Goal: Task Accomplishment & Management: Manage account settings

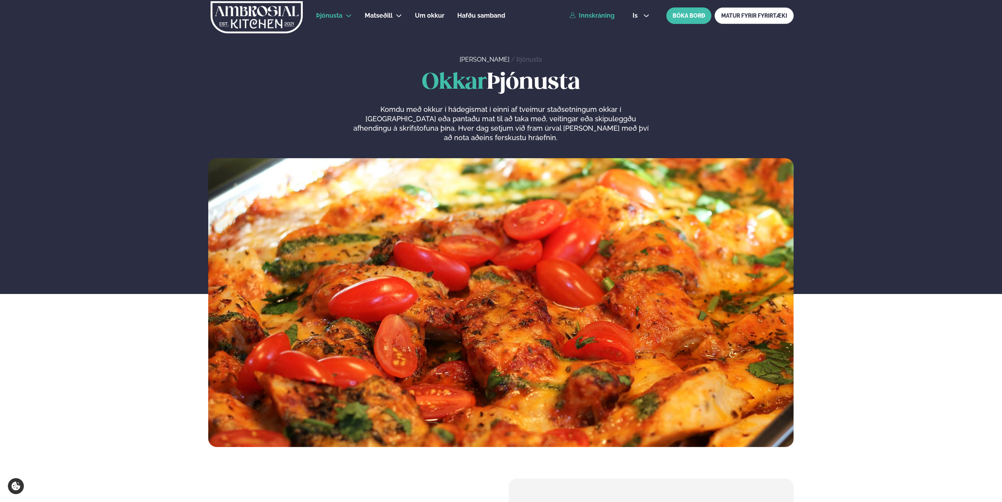
click at [604, 15] on link "Innskráning" at bounding box center [591, 15] width 45 height 7
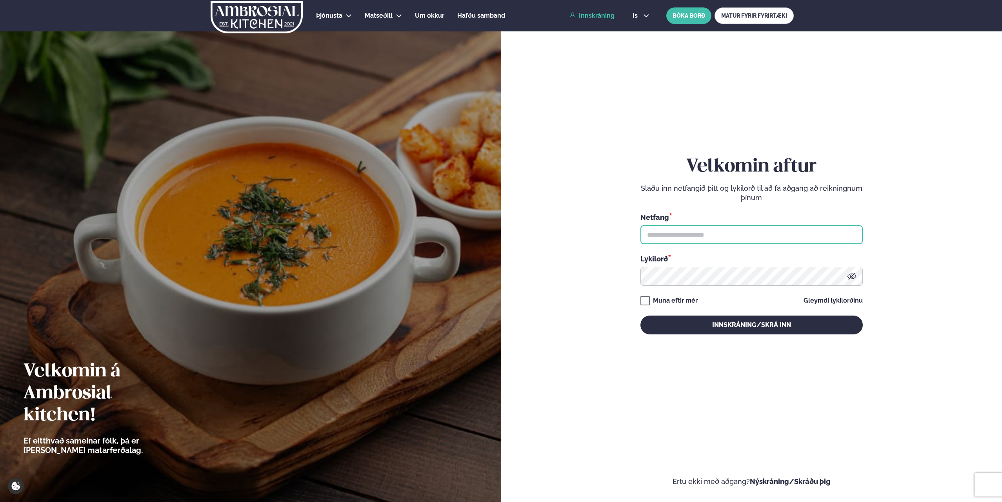
click at [713, 240] on input "text" at bounding box center [751, 234] width 222 height 19
type input "**********"
click at [640, 315] on button "Innskráning/Skrá inn" at bounding box center [751, 324] width 222 height 19
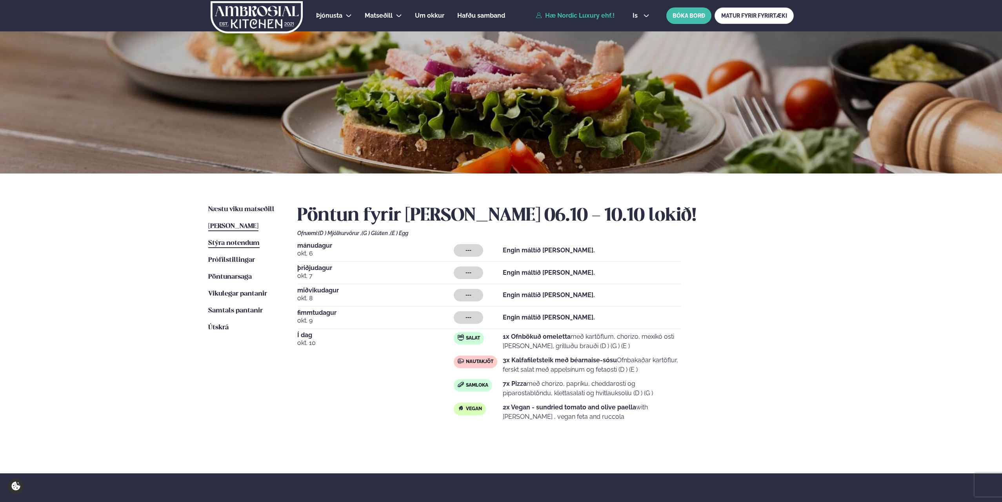
click at [209, 244] on span "Stýra notendum" at bounding box center [233, 243] width 51 height 7
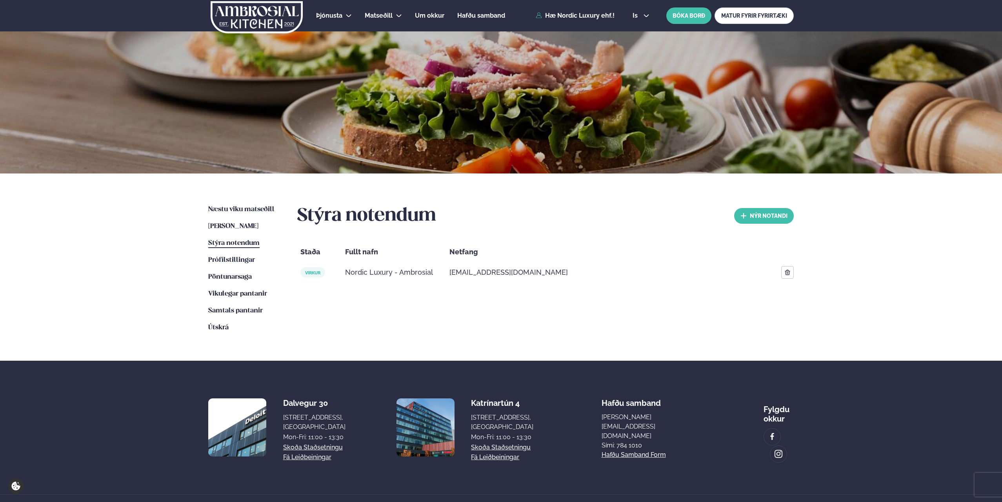
click at [515, 270] on span "[EMAIL_ADDRESS][DOMAIN_NAME]" at bounding box center [508, 271] width 118 height 9
click at [763, 210] on button "nýr Notandi" at bounding box center [764, 216] width 60 height 16
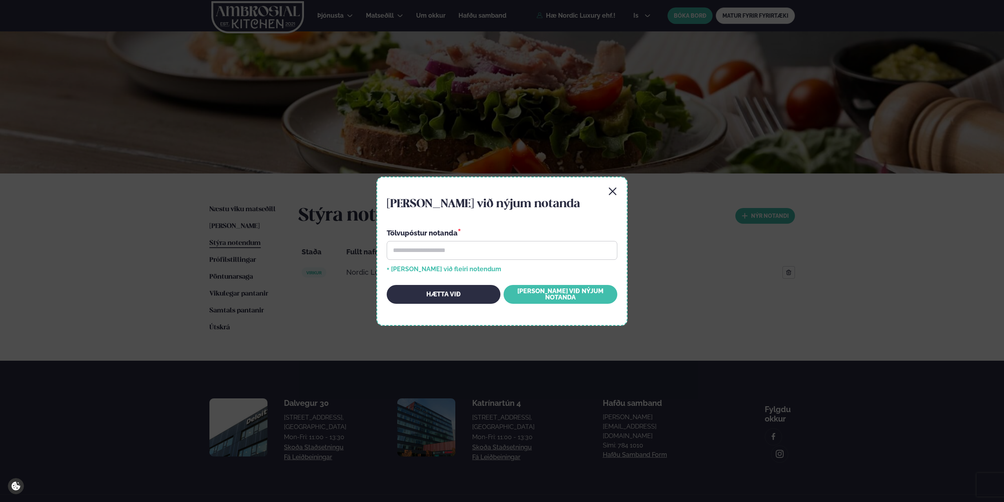
click at [613, 191] on icon "button" at bounding box center [612, 190] width 7 height 7
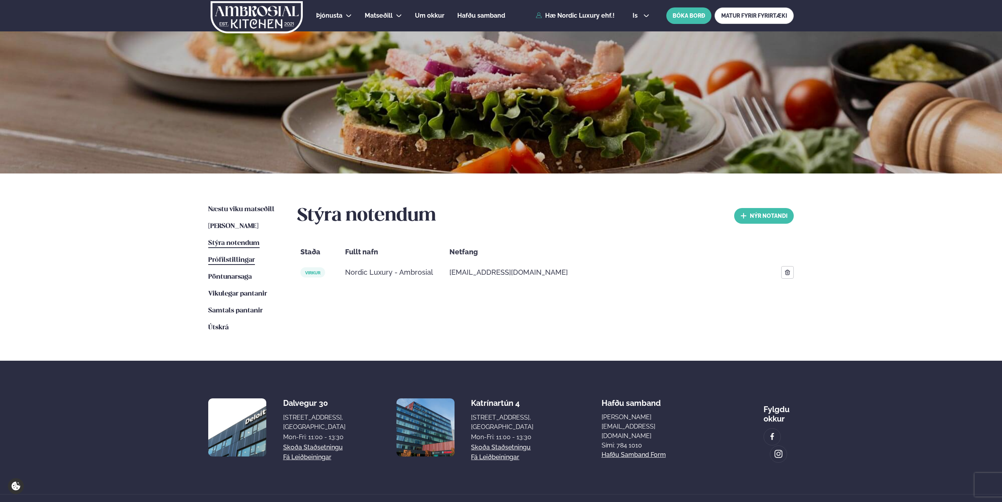
click at [250, 259] on span "Prófílstillingar" at bounding box center [231, 259] width 47 height 7
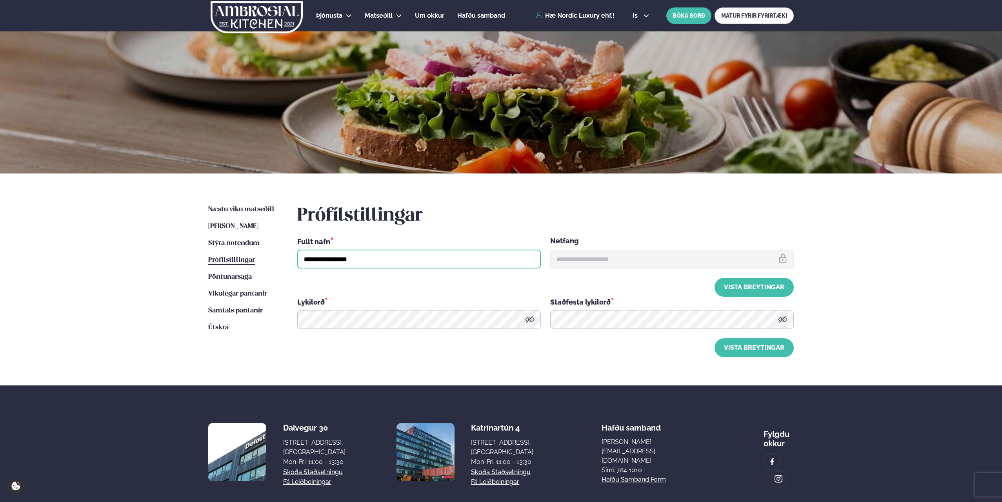
click at [460, 253] on input "**********" at bounding box center [419, 258] width 244 height 19
click at [242, 276] on span "Pöntunarsaga" at bounding box center [230, 276] width 44 height 7
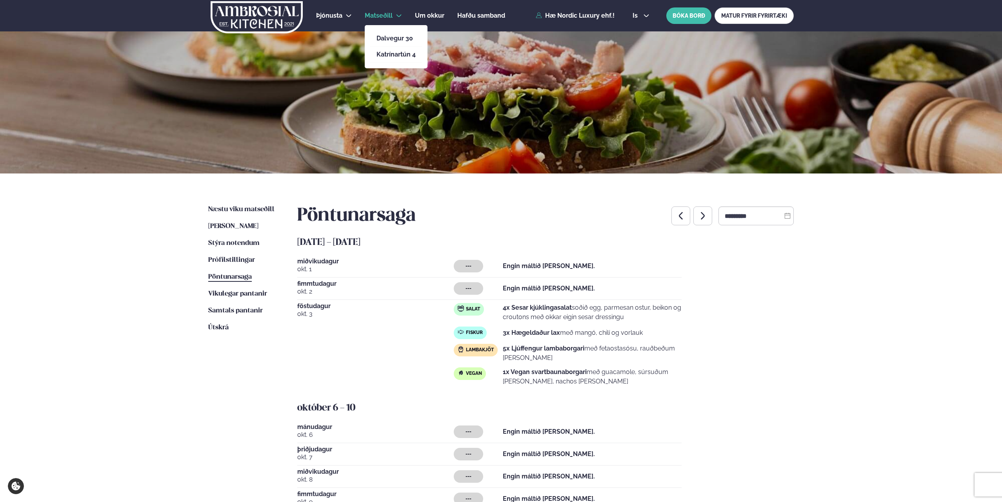
click at [367, 12] on span "Matseðill" at bounding box center [379, 15] width 28 height 7
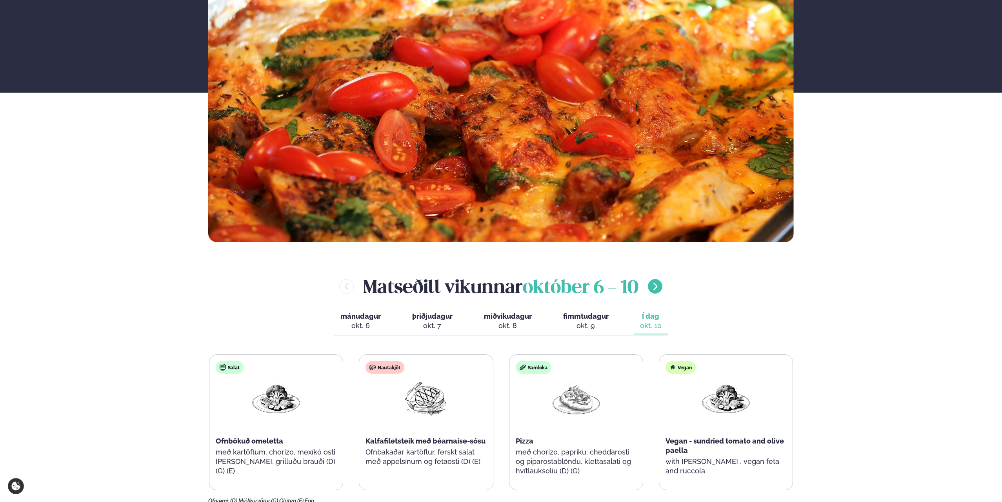
scroll to position [196, 0]
click at [658, 282] on icon "menu-btn-right" at bounding box center [655, 285] width 9 height 9
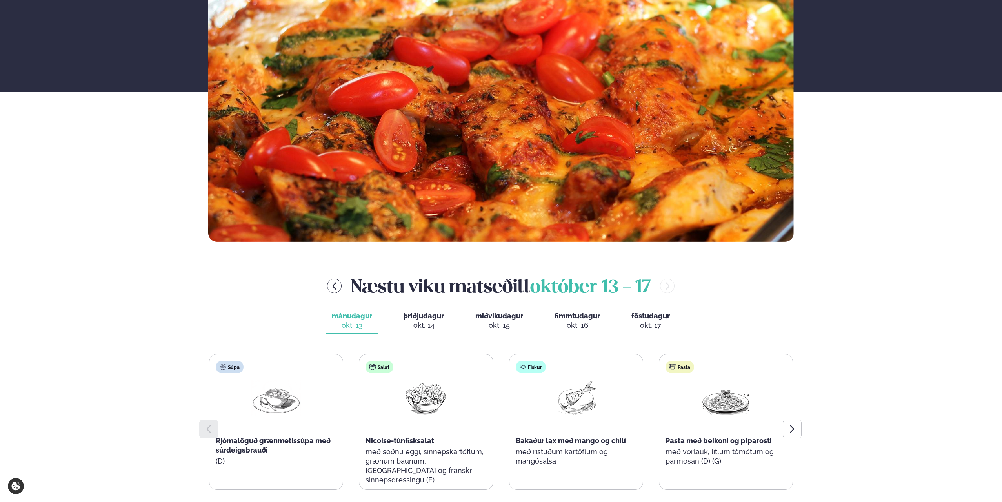
click at [649, 323] on div "okt. 17" at bounding box center [650, 324] width 38 height 9
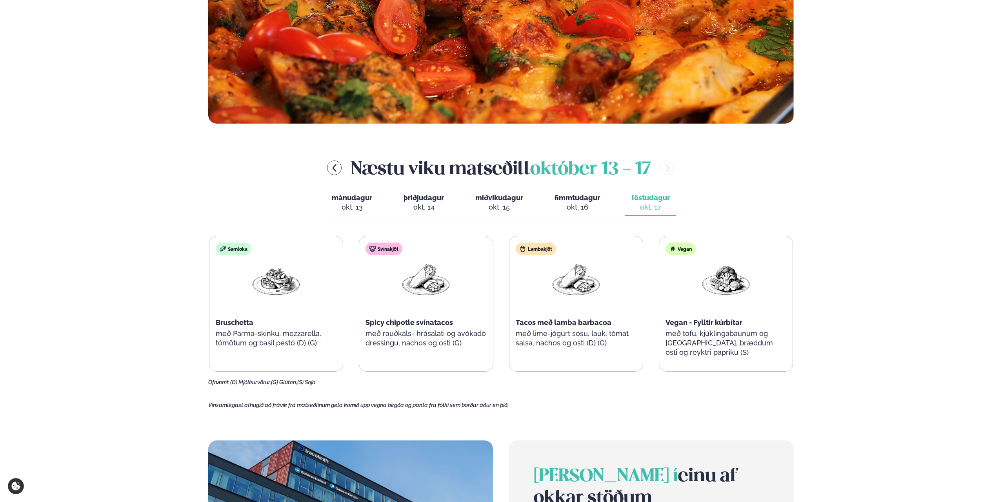
scroll to position [313, 0]
click at [585, 198] on span "fimmtudagur" at bounding box center [576, 198] width 45 height 8
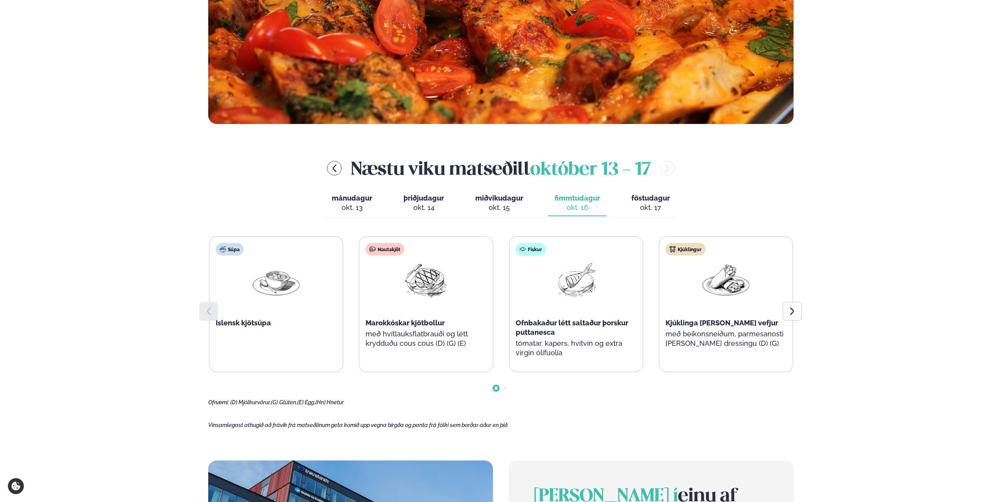
click at [508, 209] on div "okt. 15" at bounding box center [499, 207] width 48 height 9
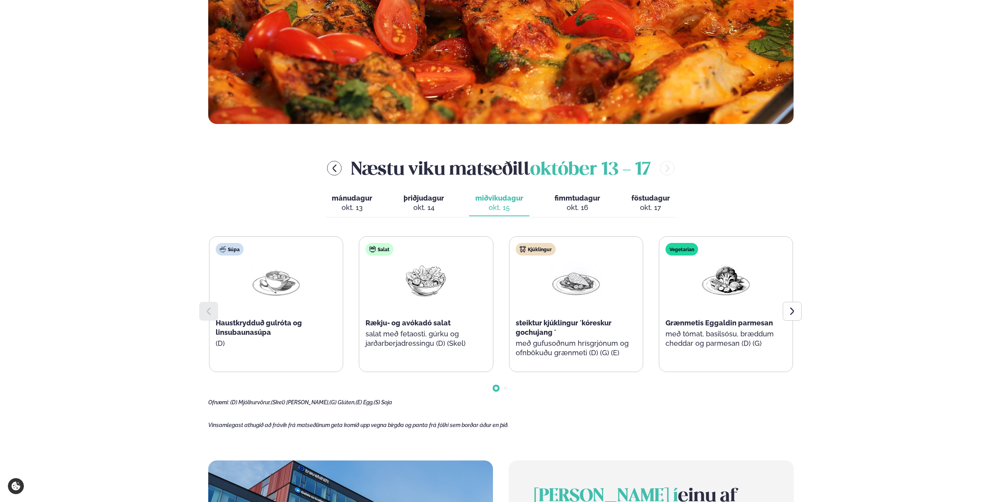
click at [423, 207] on div "okt. 14" at bounding box center [424, 207] width 40 height 9
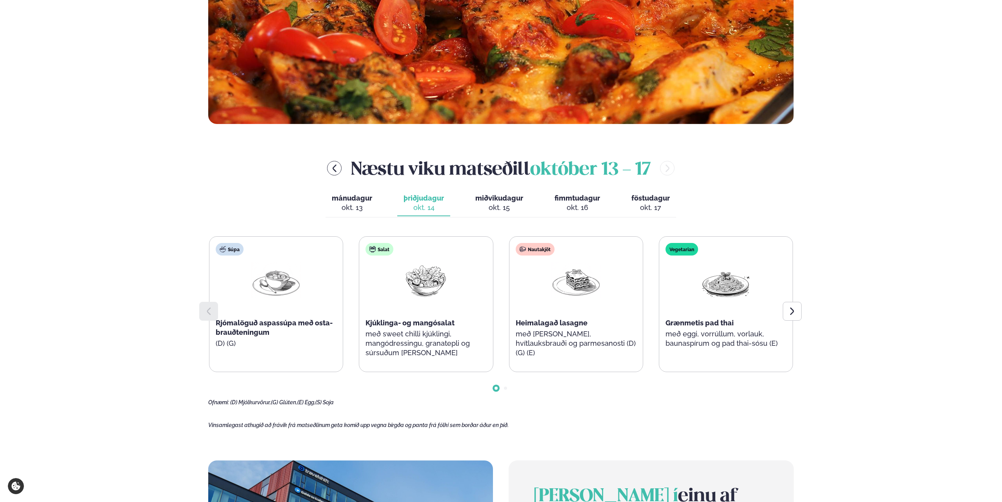
click at [357, 207] on div "okt. 13" at bounding box center [352, 207] width 40 height 9
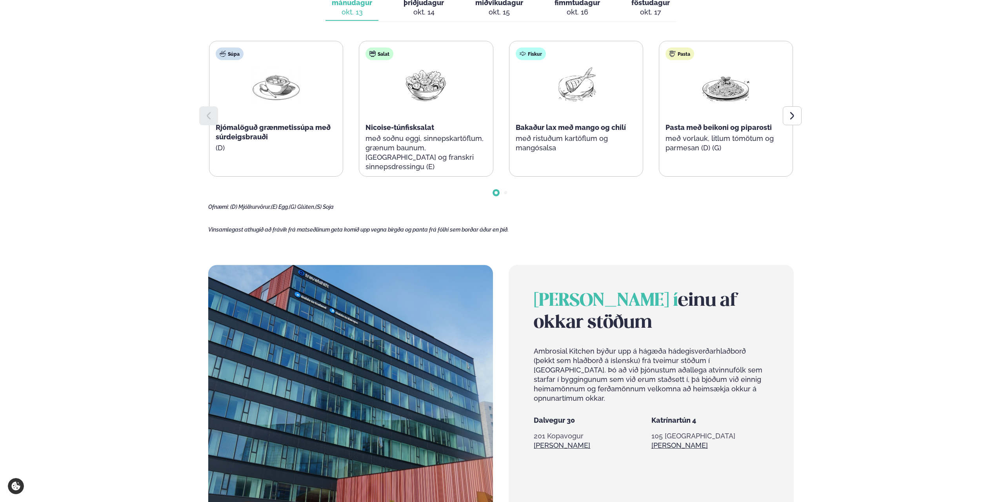
scroll to position [509, 0]
